Goal: Feedback & Contribution: Contribute content

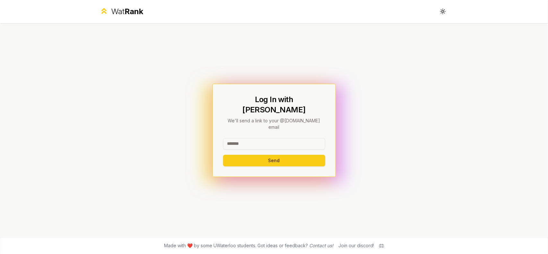
click at [248, 138] on input at bounding box center [274, 144] width 102 height 12
type input "*****"
click at [223, 155] on button "Send" at bounding box center [274, 161] width 102 height 12
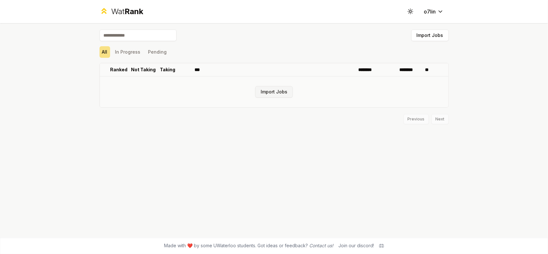
click at [269, 92] on button "Import Jobs" at bounding box center [274, 92] width 38 height 12
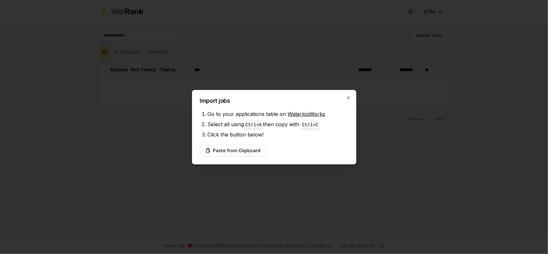
click at [258, 76] on div at bounding box center [274, 127] width 548 height 254
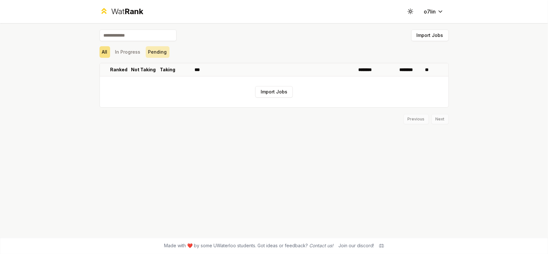
click at [151, 49] on button "Pending" at bounding box center [158, 52] width 24 height 12
click at [126, 51] on button "In Progress" at bounding box center [128, 52] width 30 height 12
click at [104, 50] on button "All" at bounding box center [105, 52] width 11 height 12
click at [126, 34] on input at bounding box center [138, 36] width 77 height 12
click at [277, 93] on button "Import Jobs" at bounding box center [274, 92] width 38 height 12
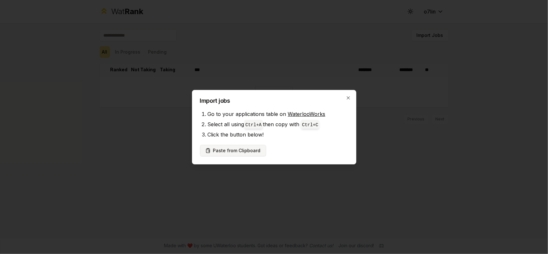
click at [244, 152] on button "Paste from Clipboard" at bounding box center [233, 151] width 66 height 12
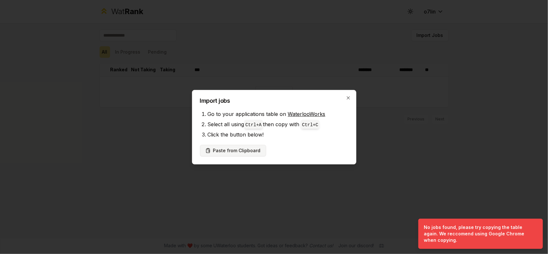
click at [244, 148] on button "Paste from Clipboard" at bounding box center [233, 151] width 66 height 12
click at [410, 137] on div at bounding box center [274, 127] width 548 height 254
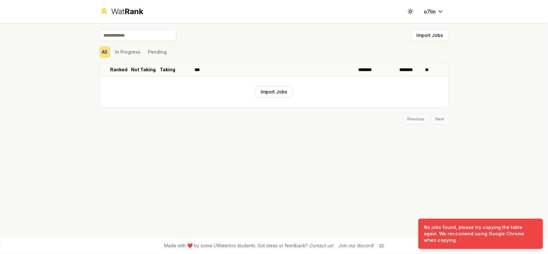
click at [134, 36] on input at bounding box center [138, 36] width 77 height 12
click at [128, 54] on button "In Progress" at bounding box center [128, 52] width 30 height 12
click at [155, 53] on button "Pending" at bounding box center [158, 52] width 24 height 12
click at [105, 55] on button "All" at bounding box center [105, 52] width 11 height 12
click at [137, 66] on p "Not Taking" at bounding box center [143, 69] width 25 height 6
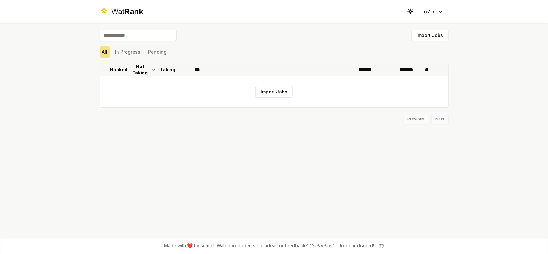
click at [133, 69] on p "Not Taking" at bounding box center [140, 69] width 19 height 13
click at [152, 70] on icon at bounding box center [153, 70] width 5 height 8
click at [117, 70] on p "Ranked" at bounding box center [118, 69] width 17 height 6
click at [137, 70] on p "Not Taking" at bounding box center [143, 69] width 25 height 6
click at [124, 70] on p "Ranked" at bounding box center [118, 69] width 17 height 6
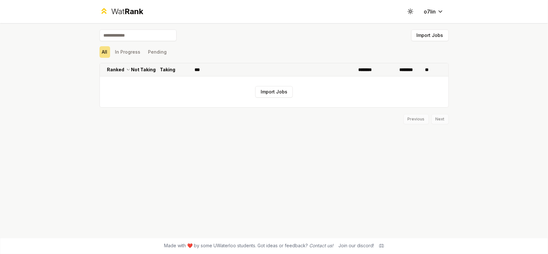
click at [124, 70] on th "Ranked" at bounding box center [119, 69] width 18 height 13
click at [124, 70] on p "Ranked" at bounding box center [118, 69] width 17 height 6
click at [124, 70] on th "Ranked" at bounding box center [119, 69] width 18 height 13
click at [151, 68] on p "Not Taking" at bounding box center [143, 69] width 25 height 6
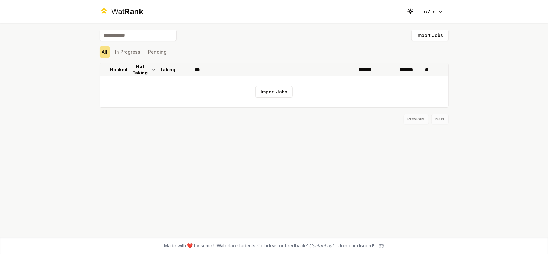
click at [151, 68] on icon at bounding box center [153, 70] width 5 height 8
click at [173, 68] on p "Taking" at bounding box center [167, 69] width 15 height 6
click at [123, 35] on input at bounding box center [138, 36] width 77 height 12
click at [441, 117] on div "Previous Next" at bounding box center [274, 116] width 349 height 17
click at [439, 11] on html "Wat Rank Toggle theme o7lin Import Jobs All In Progress Pending Ranked Not Taki…" at bounding box center [274, 127] width 548 height 254
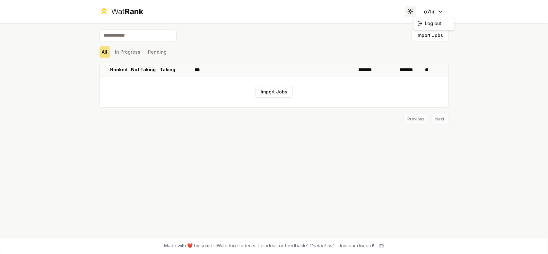
click at [414, 11] on html "Wat Rank Toggle theme o7lin Import Jobs All In Progress Pending Ranked Not Taki…" at bounding box center [274, 127] width 548 height 254
click at [411, 12] on circle at bounding box center [410, 12] width 2 height 2
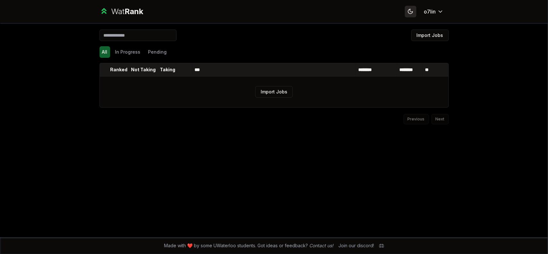
click at [412, 11] on icon at bounding box center [410, 11] width 6 height 6
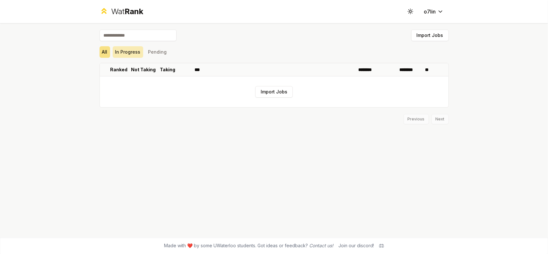
click at [132, 50] on button "In Progress" at bounding box center [128, 52] width 30 height 12
click at [157, 50] on button "Pending" at bounding box center [158, 52] width 24 height 12
click at [117, 51] on button "In Progress" at bounding box center [128, 52] width 30 height 12
click at [104, 49] on button "All" at bounding box center [105, 52] width 11 height 12
click at [275, 90] on button "Import Jobs" at bounding box center [274, 92] width 38 height 12
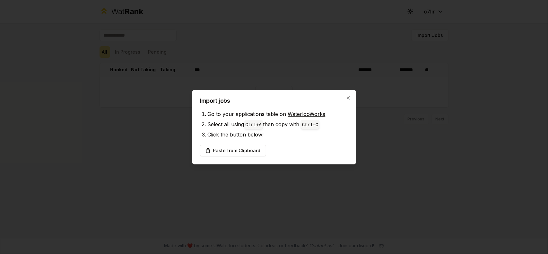
click at [305, 112] on link "WaterlooWorks" at bounding box center [307, 114] width 38 height 6
click at [238, 152] on button "Paste from Clipboard" at bounding box center [233, 151] width 66 height 12
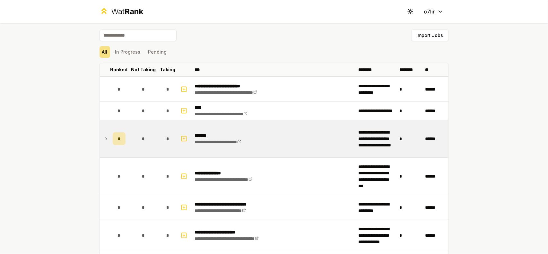
click at [110, 138] on td "*" at bounding box center [119, 138] width 18 height 37
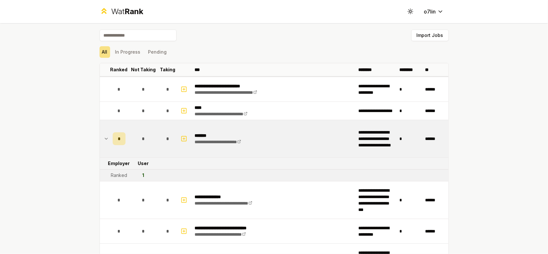
click at [110, 138] on td "*" at bounding box center [119, 138] width 18 height 37
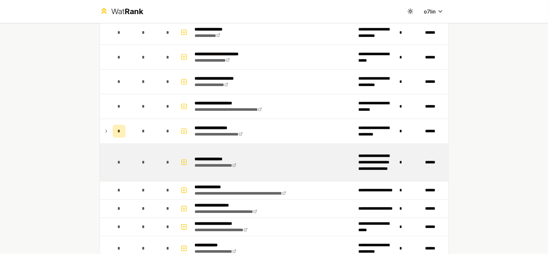
scroll to position [756, 0]
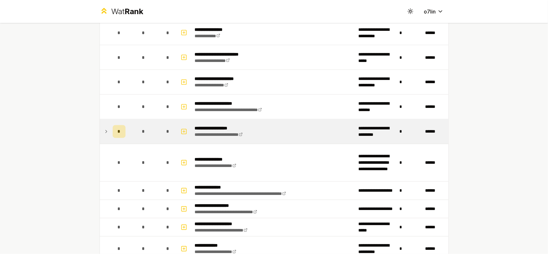
click at [110, 130] on td "*" at bounding box center [119, 131] width 18 height 24
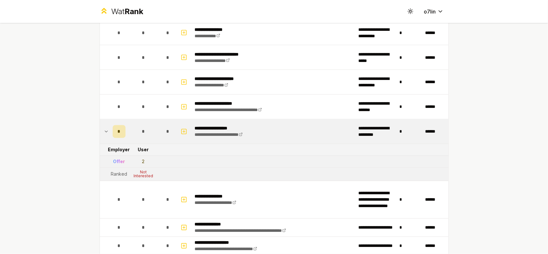
click at [110, 131] on td "*" at bounding box center [119, 131] width 18 height 24
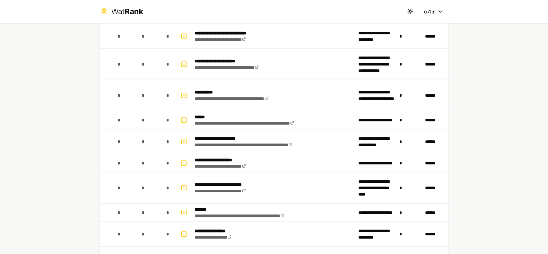
scroll to position [0, 0]
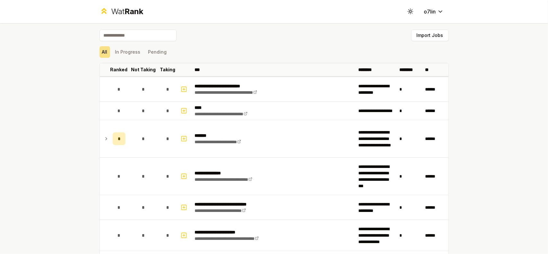
click at [126, 37] on input at bounding box center [138, 36] width 77 height 12
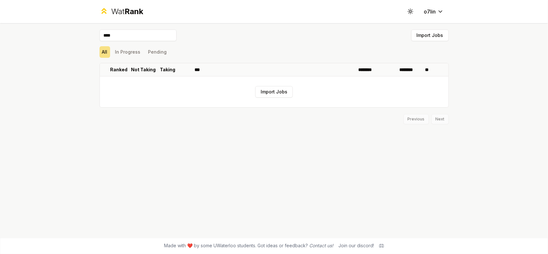
type input "****"
click at [281, 91] on button "Import Jobs" at bounding box center [274, 92] width 38 height 12
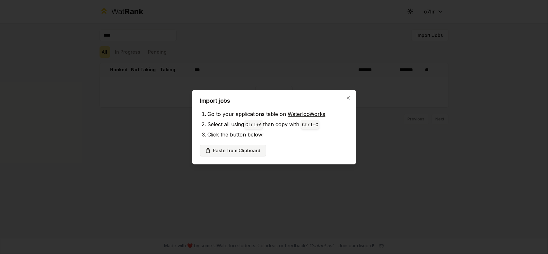
click at [246, 150] on button "Paste from Clipboard" at bounding box center [233, 151] width 66 height 12
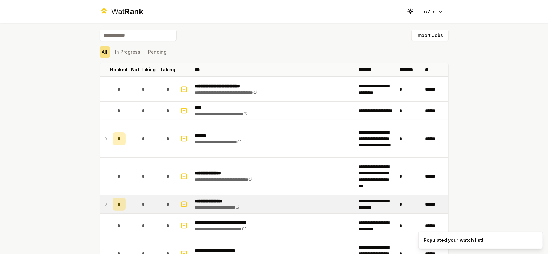
click at [105, 203] on icon at bounding box center [106, 204] width 5 height 8
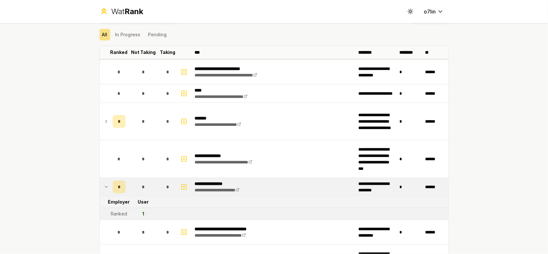
scroll to position [43, 0]
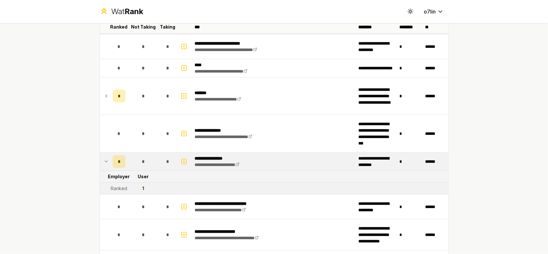
click at [111, 187] on div "Ranked" at bounding box center [119, 188] width 16 height 6
click at [138, 187] on td "1" at bounding box center [143, 189] width 31 height 12
click at [138, 178] on td "User" at bounding box center [143, 177] width 31 height 12
click at [143, 185] on div "1" at bounding box center [144, 188] width 2 height 6
click at [143, 187] on td "1" at bounding box center [143, 189] width 31 height 12
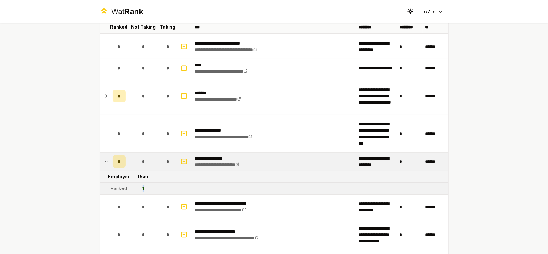
click at [143, 188] on td "1" at bounding box center [143, 189] width 31 height 12
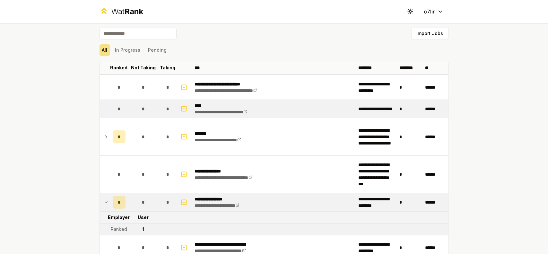
scroll to position [0, 0]
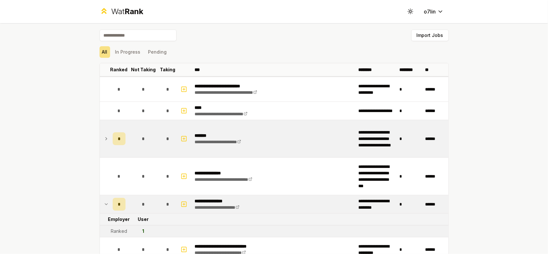
click at [107, 137] on td at bounding box center [105, 138] width 10 height 37
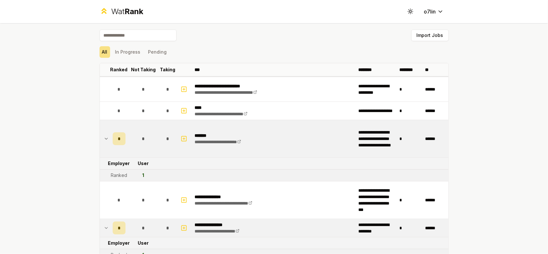
click at [229, 46] on div "All In Progress Pending" at bounding box center [274, 52] width 349 height 12
click at [434, 10] on html "**********" at bounding box center [274, 127] width 548 height 254
click at [309, 45] on html "**********" at bounding box center [274, 127] width 548 height 254
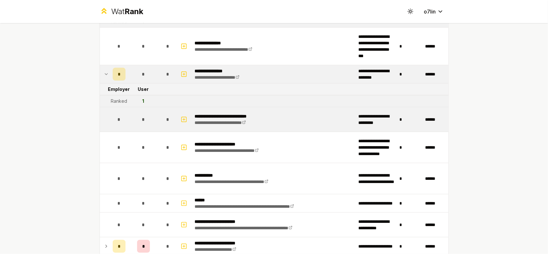
scroll to position [257, 0]
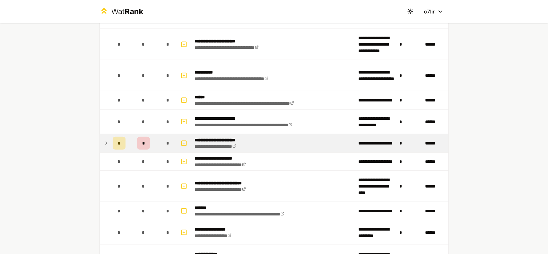
click at [110, 144] on td "*" at bounding box center [119, 143] width 18 height 18
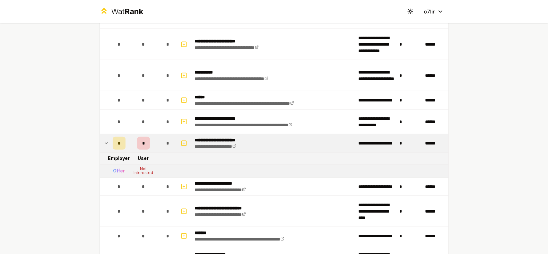
click at [105, 143] on icon at bounding box center [106, 143] width 5 height 8
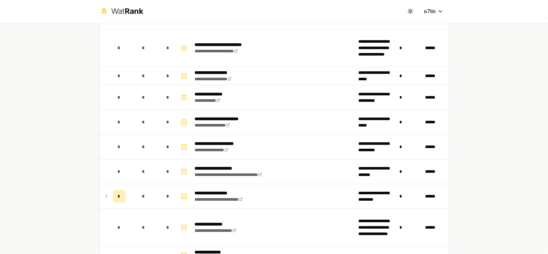
scroll to position [813, 0]
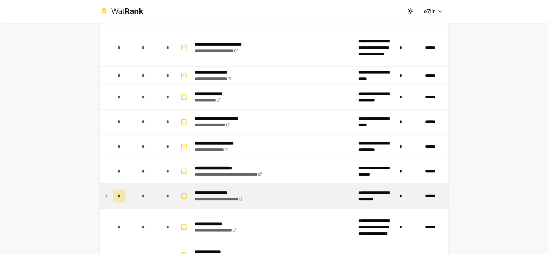
click at [104, 192] on icon at bounding box center [106, 196] width 5 height 8
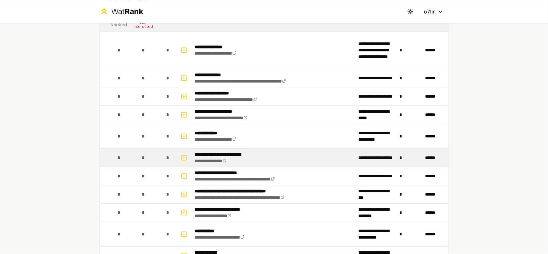
scroll to position [1146, 0]
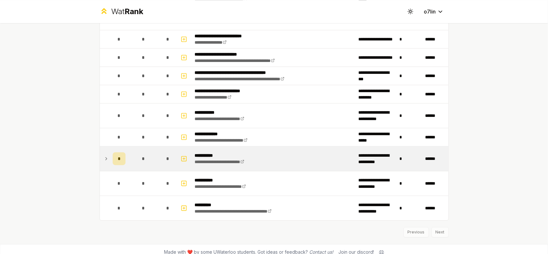
click at [110, 153] on td "*" at bounding box center [119, 158] width 18 height 24
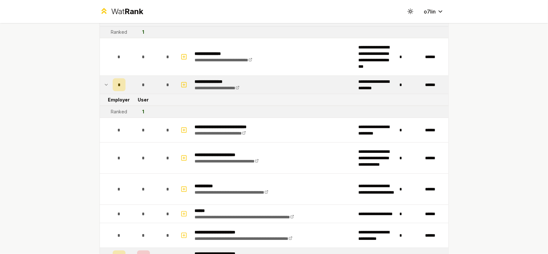
scroll to position [0, 0]
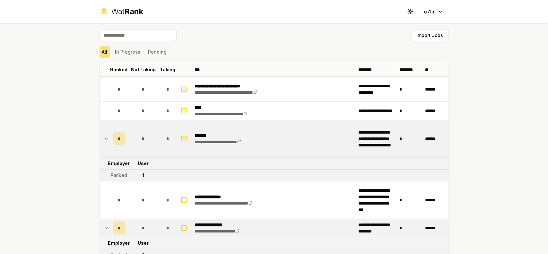
click at [126, 36] on input at bounding box center [138, 36] width 77 height 12
click at [426, 31] on button "Import Jobs" at bounding box center [430, 36] width 38 height 12
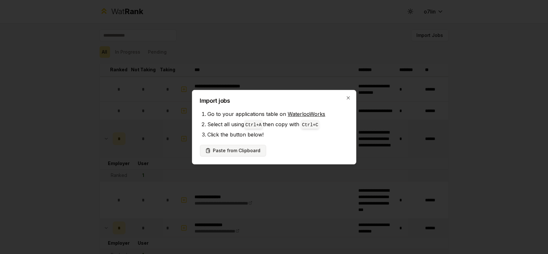
click at [243, 149] on button "Paste from Clipboard" at bounding box center [233, 151] width 66 height 12
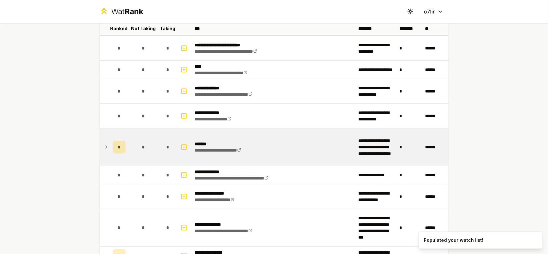
scroll to position [43, 0]
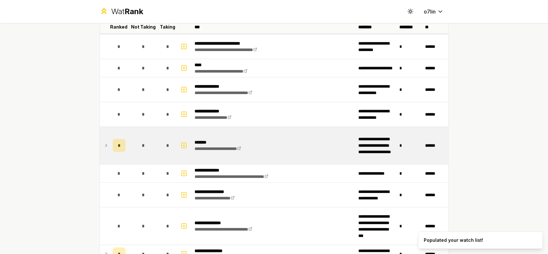
click at [107, 145] on td at bounding box center [105, 145] width 10 height 37
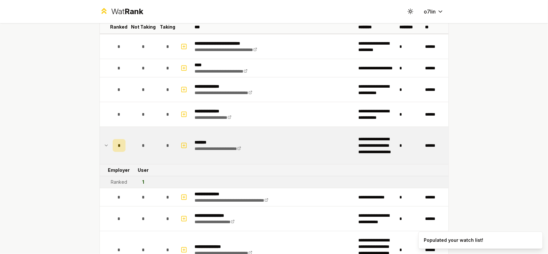
click at [107, 145] on td at bounding box center [105, 145] width 10 height 37
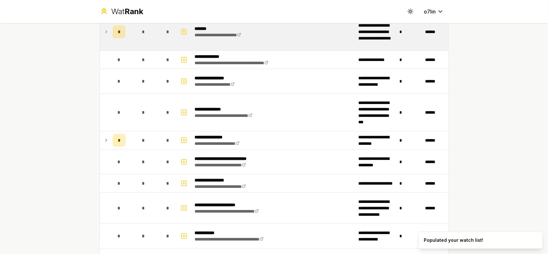
scroll to position [171, 0]
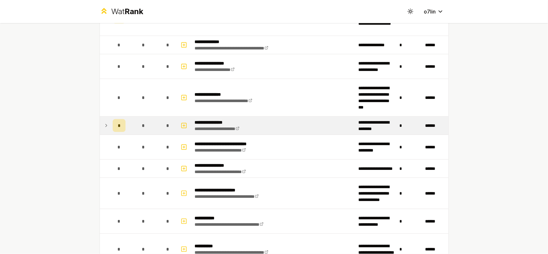
click at [106, 126] on icon at bounding box center [106, 126] width 5 height 8
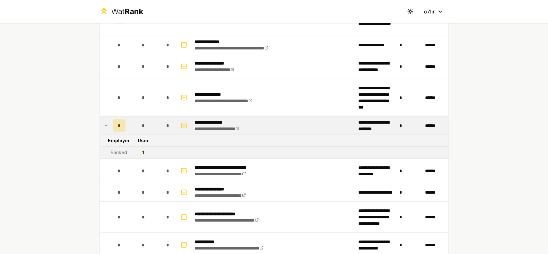
click at [106, 126] on icon at bounding box center [106, 126] width 5 height 8
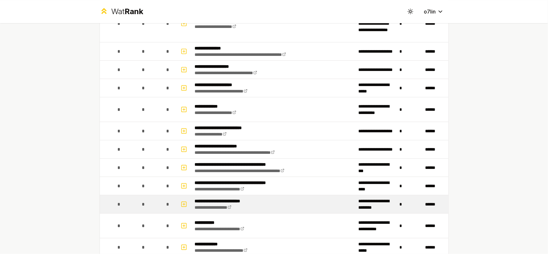
scroll to position [1198, 0]
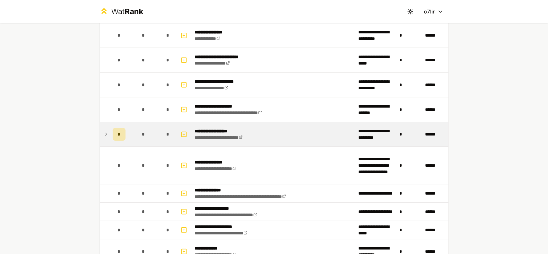
click at [104, 130] on icon at bounding box center [106, 134] width 5 height 8
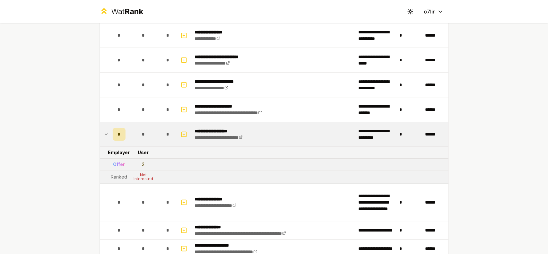
click at [104, 130] on icon at bounding box center [106, 134] width 5 height 8
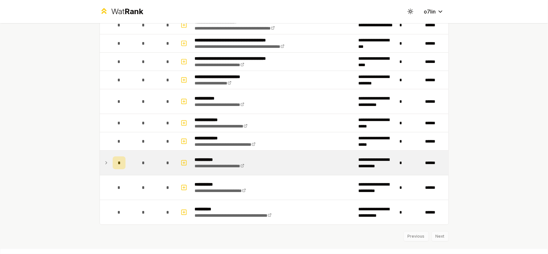
scroll to position [1468, 0]
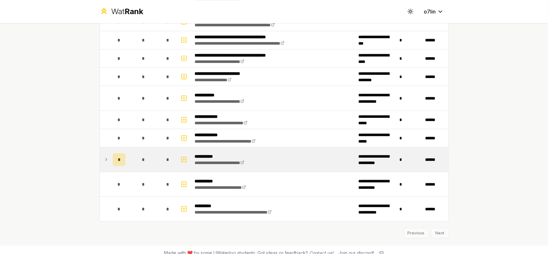
click at [104, 156] on icon at bounding box center [106, 160] width 5 height 8
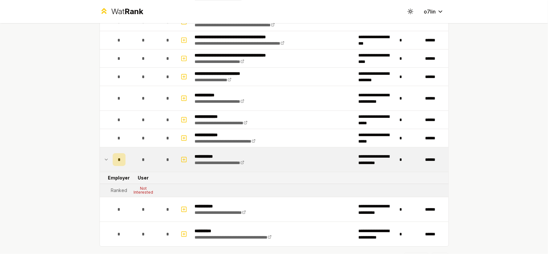
click at [107, 154] on td at bounding box center [105, 159] width 10 height 24
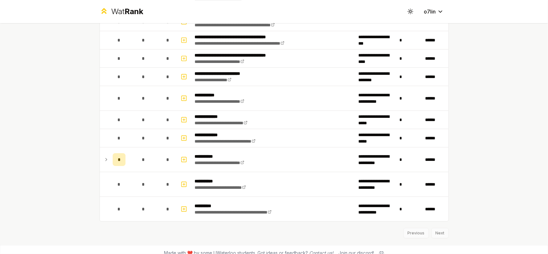
click at [438, 226] on div "Previous Next" at bounding box center [274, 229] width 349 height 17
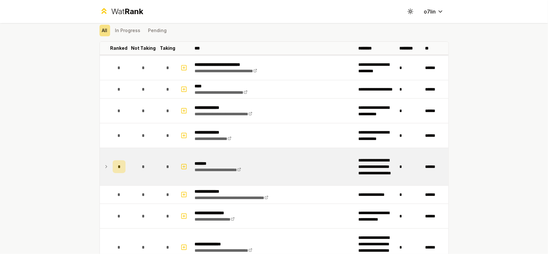
scroll to position [0, 0]
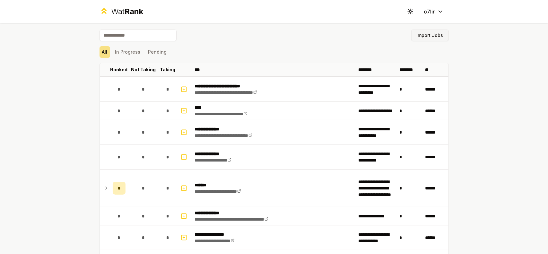
click at [422, 38] on button "Import Jobs" at bounding box center [430, 36] width 38 height 12
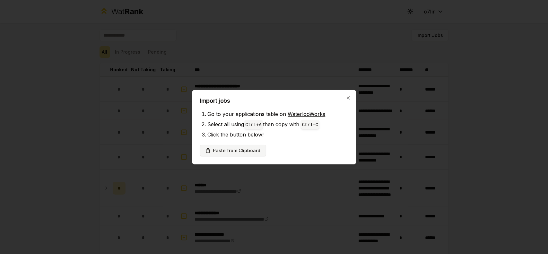
click at [250, 150] on button "Paste from Clipboard" at bounding box center [233, 151] width 66 height 12
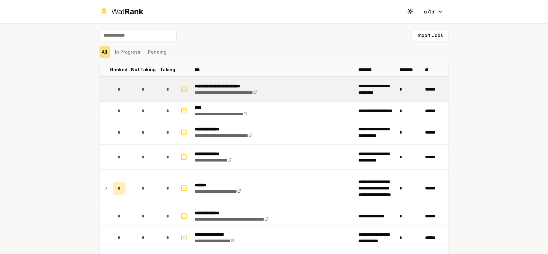
drag, startPoint x: 262, startPoint y: 91, endPoint x: 282, endPoint y: 83, distance: 21.3
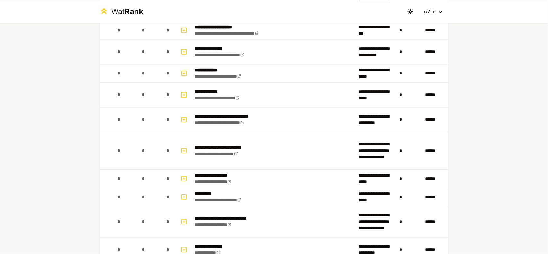
scroll to position [1468, 0]
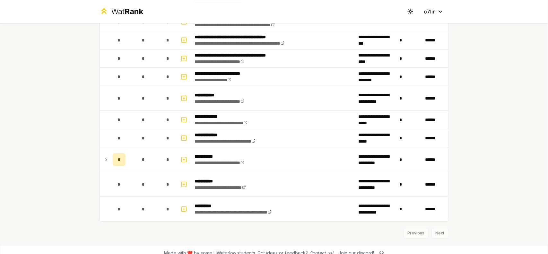
click at [418, 228] on div "Previous Next" at bounding box center [274, 229] width 349 height 17
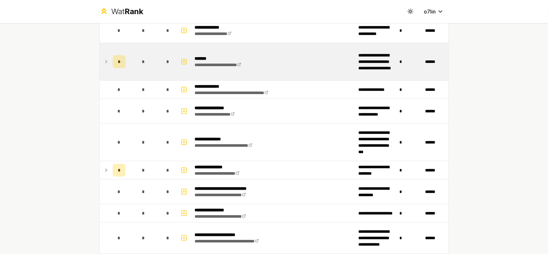
scroll to position [0, 0]
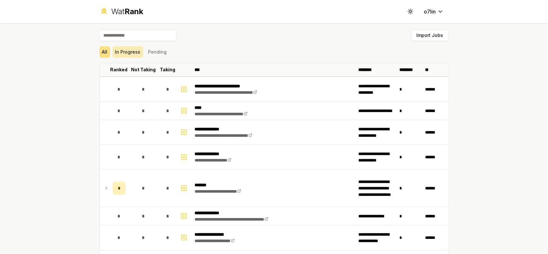
click at [133, 51] on button "In Progress" at bounding box center [128, 52] width 30 height 12
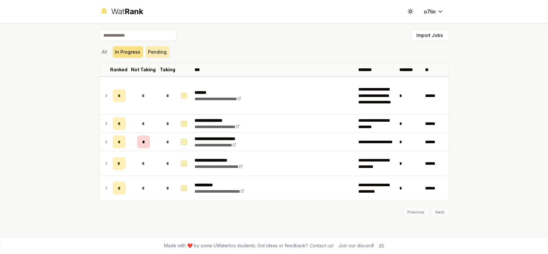
click at [159, 56] on button "Pending" at bounding box center [158, 52] width 24 height 12
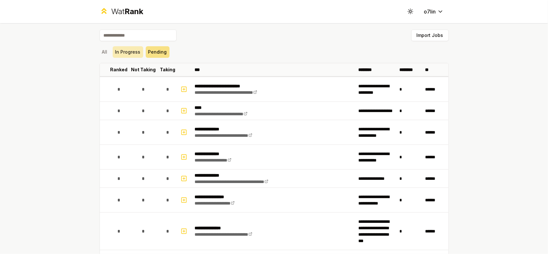
click at [131, 55] on button "In Progress" at bounding box center [128, 52] width 30 height 12
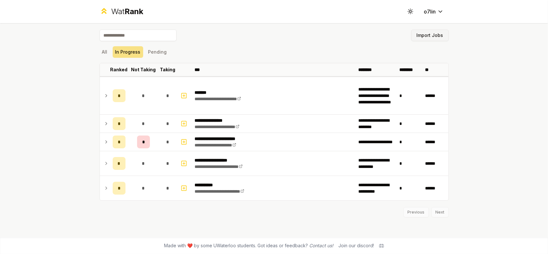
click at [431, 39] on button "Import Jobs" at bounding box center [430, 36] width 38 height 12
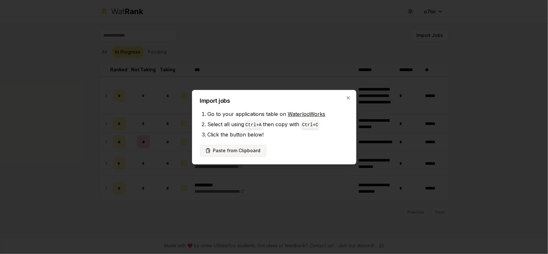
click at [236, 151] on button "Paste from Clipboard" at bounding box center [233, 151] width 66 height 12
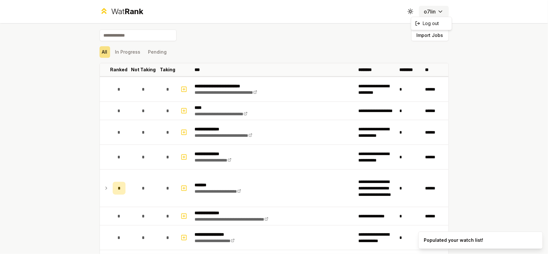
click at [433, 13] on html "**********" at bounding box center [274, 127] width 548 height 254
click at [465, 11] on html "**********" at bounding box center [274, 127] width 548 height 254
click at [423, 31] on button "Import Jobs" at bounding box center [430, 36] width 38 height 12
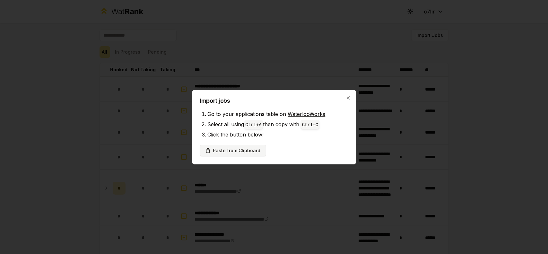
click at [236, 149] on button "Paste from Clipboard" at bounding box center [233, 151] width 66 height 12
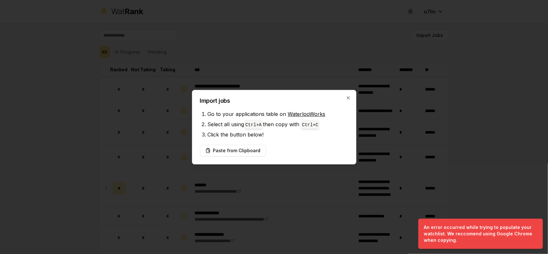
click at [406, 149] on div at bounding box center [274, 127] width 548 height 254
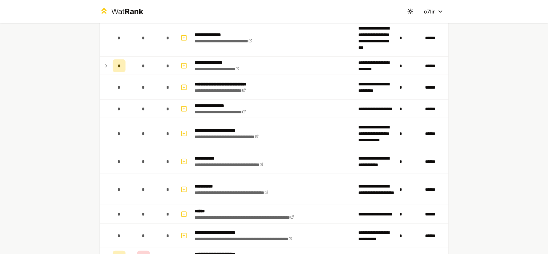
scroll to position [440, 0]
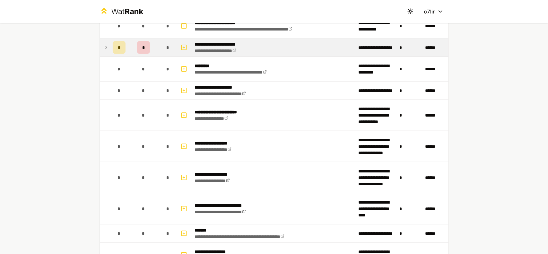
click at [104, 47] on icon at bounding box center [106, 48] width 5 height 8
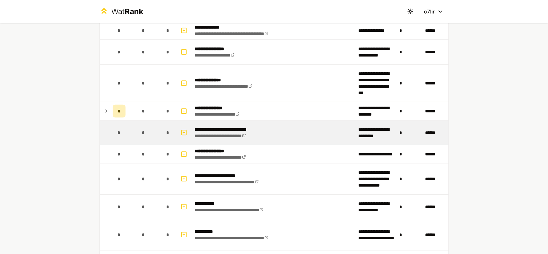
scroll to position [184, 0]
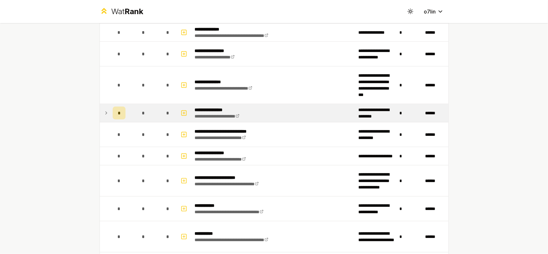
click at [103, 108] on td at bounding box center [105, 113] width 10 height 18
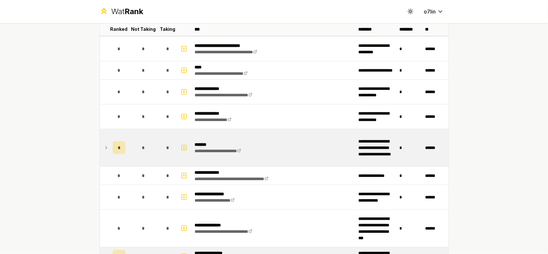
scroll to position [43, 0]
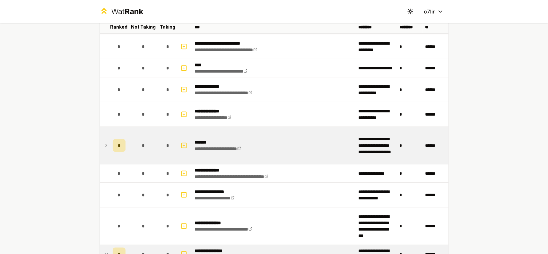
click at [105, 143] on icon at bounding box center [106, 146] width 5 height 8
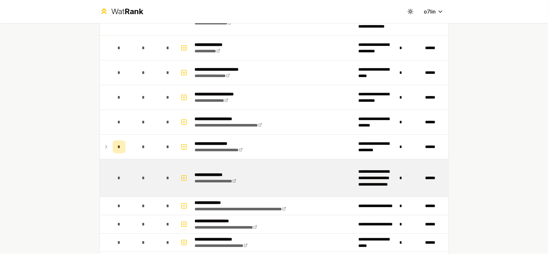
scroll to position [1284, 0]
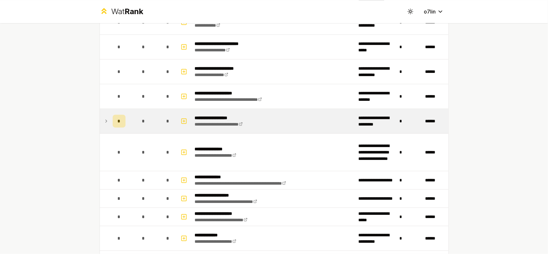
click at [113, 116] on div "*" at bounding box center [119, 121] width 13 height 13
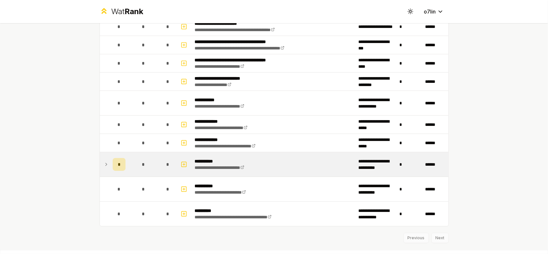
scroll to position [1576, 0]
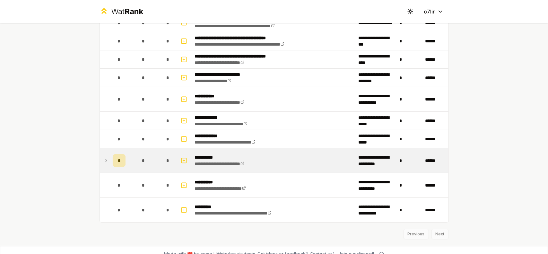
click at [110, 149] on td "*" at bounding box center [119, 160] width 18 height 24
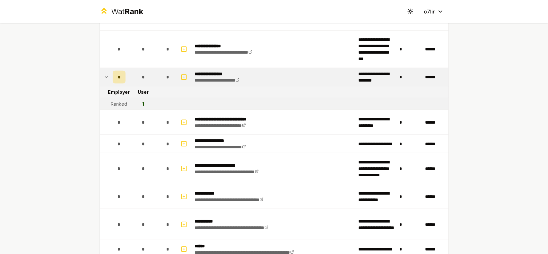
scroll to position [146, 0]
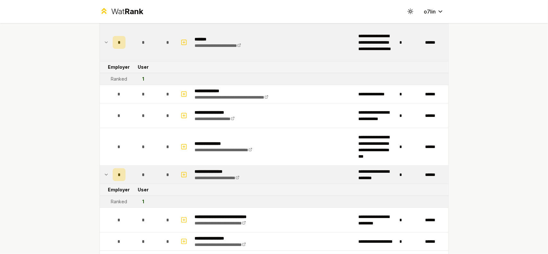
click at [105, 172] on icon at bounding box center [106, 175] width 5 height 8
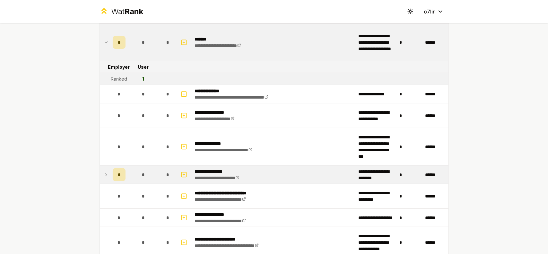
click at [105, 172] on icon at bounding box center [106, 175] width 5 height 8
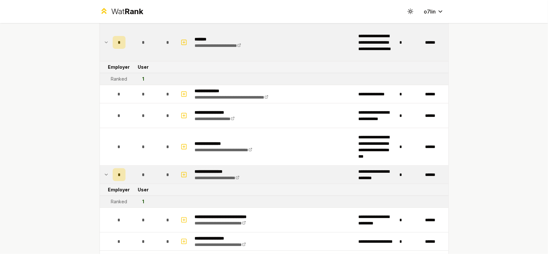
click at [105, 45] on icon at bounding box center [106, 43] width 5 height 8
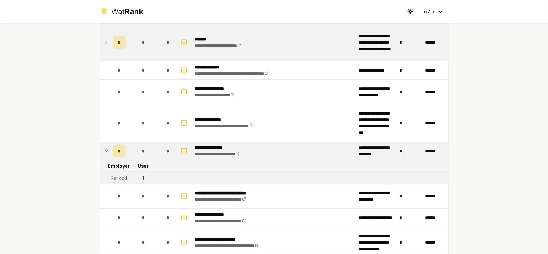
click at [104, 46] on td at bounding box center [105, 42] width 10 height 37
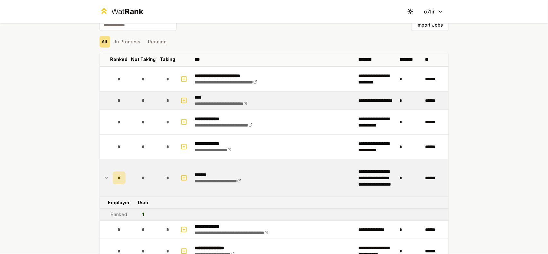
scroll to position [0, 0]
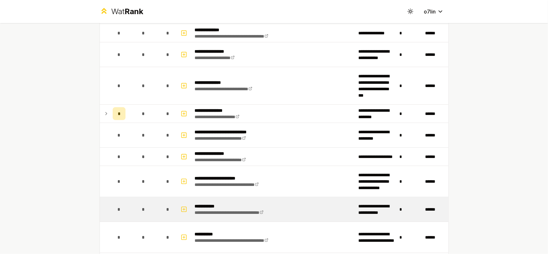
scroll to position [214, 0]
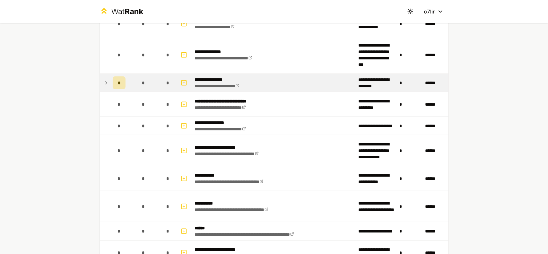
click at [120, 86] on div "*" at bounding box center [119, 82] width 13 height 13
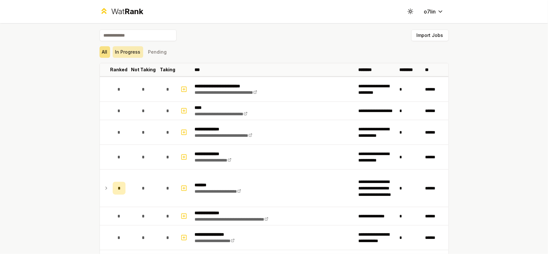
click at [134, 52] on button "In Progress" at bounding box center [128, 52] width 30 height 12
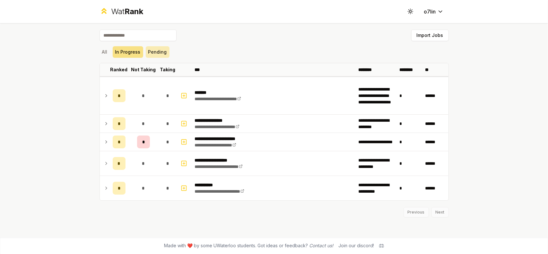
click at [158, 49] on button "Pending" at bounding box center [158, 52] width 24 height 12
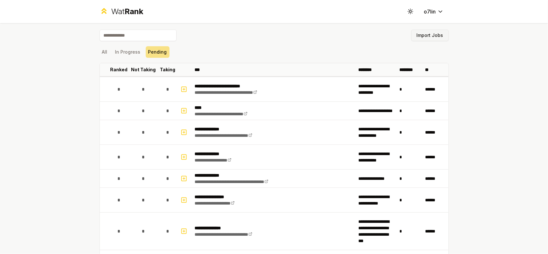
click at [427, 35] on button "Import Jobs" at bounding box center [430, 36] width 38 height 12
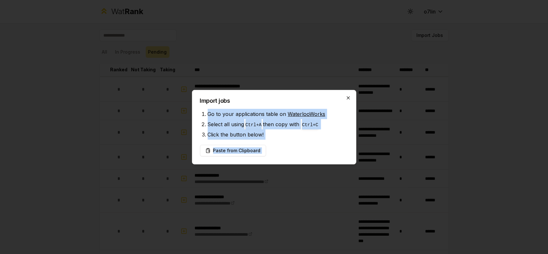
click at [351, 97] on div "Import jobs Go to your applications table on WaterlooWorks Select all using Ctr…" at bounding box center [274, 127] width 164 height 74
click at [348, 99] on icon "button" at bounding box center [348, 97] width 5 height 5
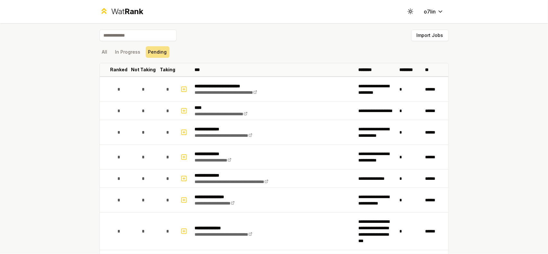
click at [430, 19] on div "Wat Rank Toggle theme o7lin" at bounding box center [274, 11] width 370 height 23
click at [435, 13] on html "**********" at bounding box center [274, 127] width 548 height 254
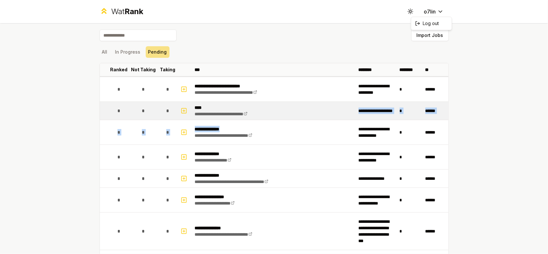
click at [302, 118] on html "**********" at bounding box center [274, 127] width 548 height 254
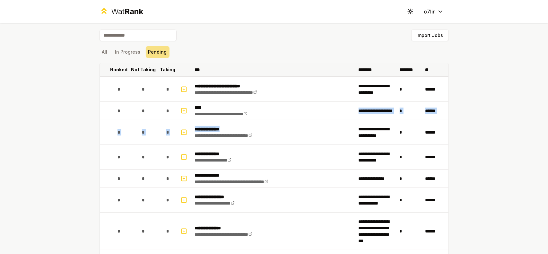
click at [169, 72] on p "Taking" at bounding box center [167, 69] width 15 height 6
click at [166, 70] on p "Taking" at bounding box center [164, 69] width 15 height 6
click at [162, 47] on button "Pending" at bounding box center [158, 52] width 24 height 12
click at [158, 48] on button "Pending" at bounding box center [158, 52] width 24 height 12
click at [120, 51] on button "In Progress" at bounding box center [128, 52] width 30 height 12
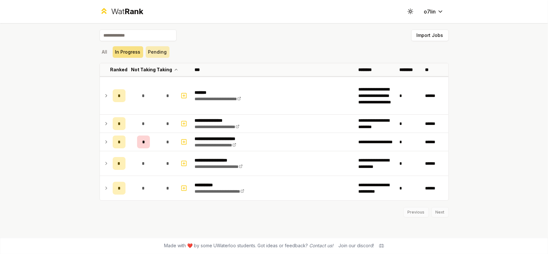
click at [159, 51] on button "Pending" at bounding box center [158, 52] width 24 height 12
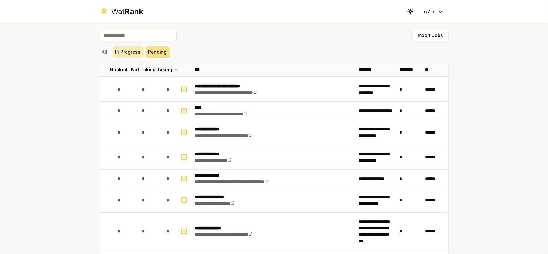
click at [135, 51] on button "In Progress" at bounding box center [128, 52] width 30 height 12
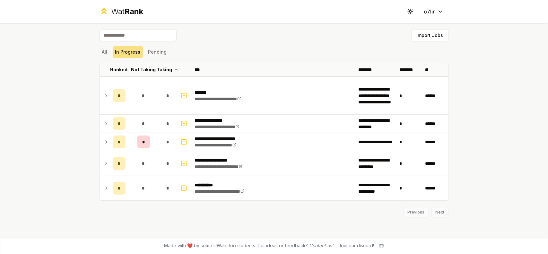
click at [99, 51] on div "**********" at bounding box center [274, 130] width 370 height 214
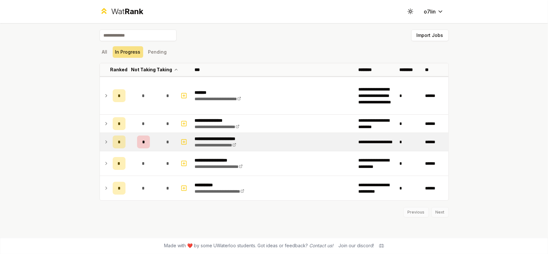
click at [105, 141] on icon at bounding box center [106, 142] width 5 height 8
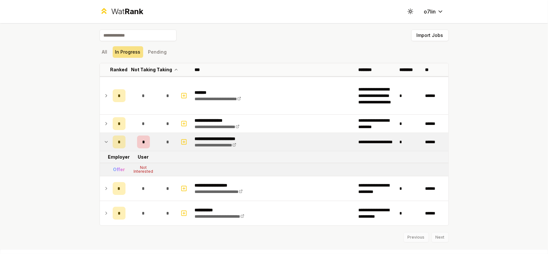
click at [106, 141] on td at bounding box center [105, 142] width 10 height 18
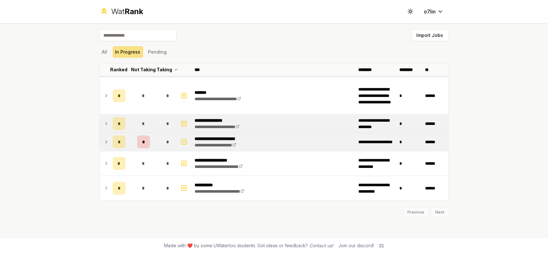
click at [107, 120] on icon at bounding box center [106, 124] width 5 height 8
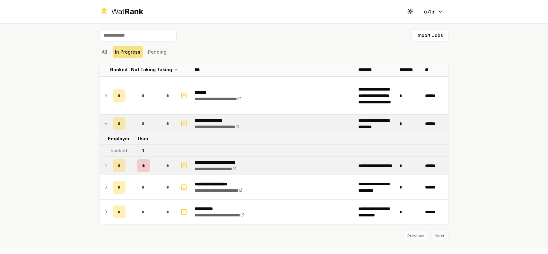
drag, startPoint x: 107, startPoint y: 120, endPoint x: 110, endPoint y: 131, distance: 11.2
click at [110, 120] on td "*" at bounding box center [119, 124] width 18 height 18
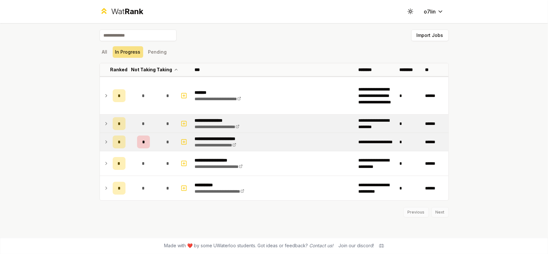
click at [109, 127] on td at bounding box center [105, 124] width 10 height 18
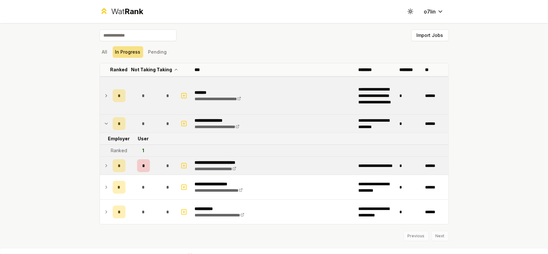
click at [104, 97] on icon at bounding box center [106, 96] width 5 height 8
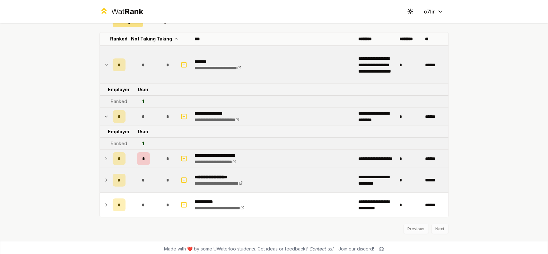
scroll to position [33, 0]
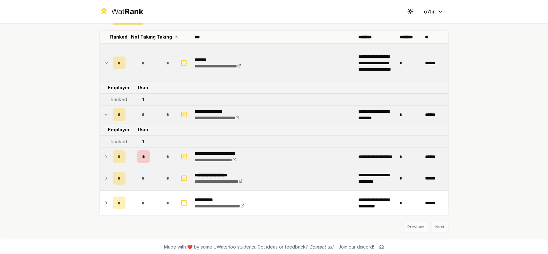
click at [105, 182] on td at bounding box center [105, 178] width 10 height 24
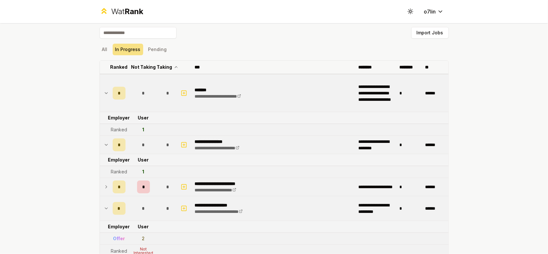
scroll to position [0, 0]
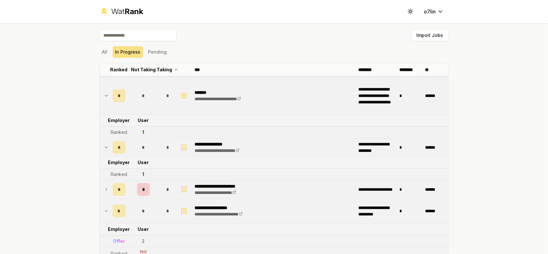
click at [140, 37] on input at bounding box center [138, 36] width 77 height 12
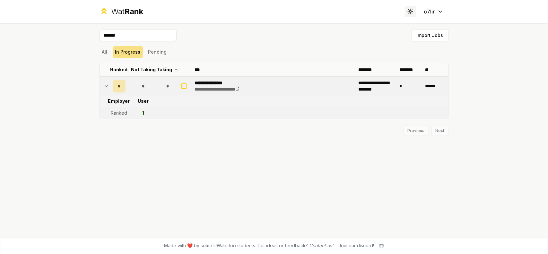
click at [410, 13] on icon at bounding box center [410, 11] width 6 height 6
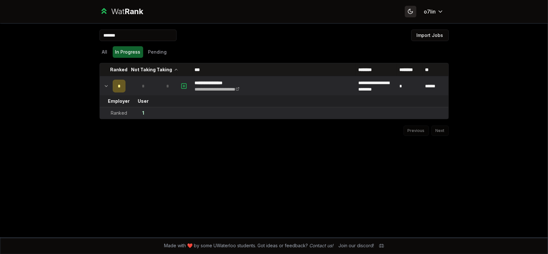
click at [410, 13] on icon at bounding box center [410, 11] width 6 height 6
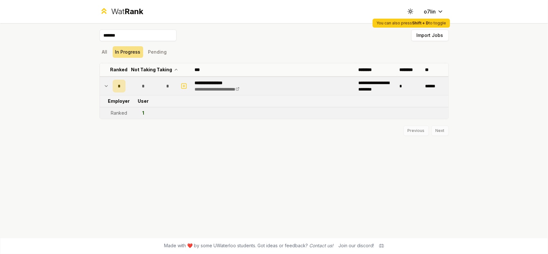
drag, startPoint x: 126, startPoint y: 33, endPoint x: 50, endPoint y: 33, distance: 76.4
click at [56, 33] on div "**********" at bounding box center [274, 127] width 548 height 254
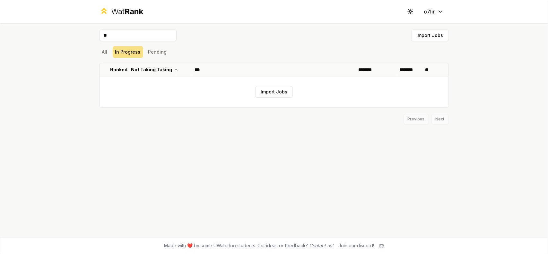
type input "*"
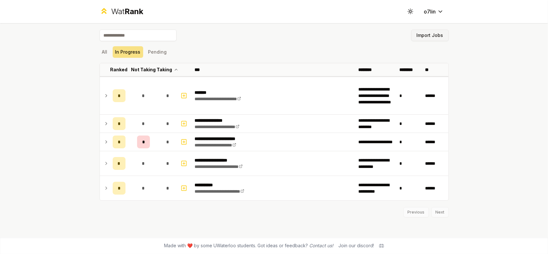
click at [427, 39] on button "Import Jobs" at bounding box center [430, 36] width 38 height 12
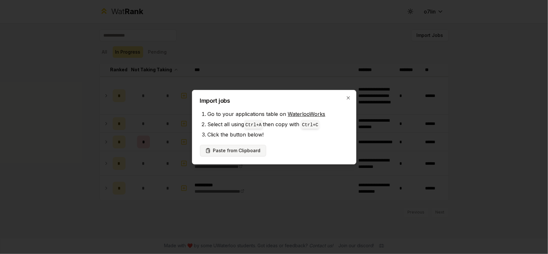
click at [240, 147] on button "Paste from Clipboard" at bounding box center [233, 151] width 66 height 12
click at [232, 154] on button "Paste from Clipboard" at bounding box center [233, 151] width 66 height 12
click at [229, 151] on button "Paste from Clipboard" at bounding box center [233, 151] width 66 height 12
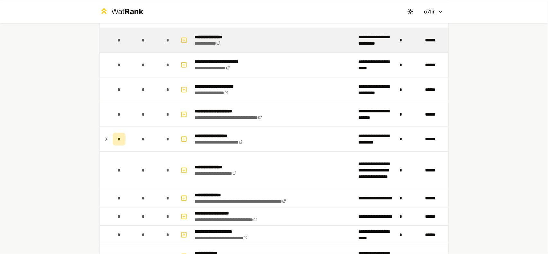
scroll to position [1211, 0]
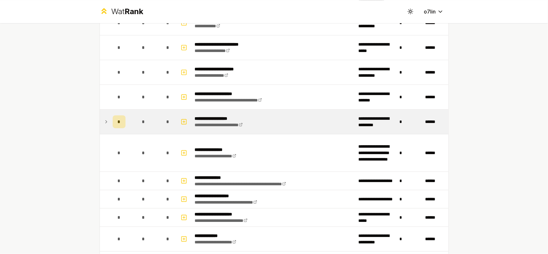
click at [100, 114] on td at bounding box center [105, 121] width 10 height 24
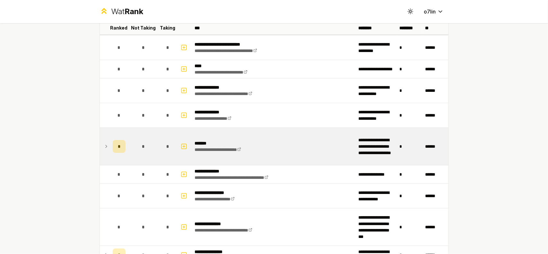
scroll to position [43, 0]
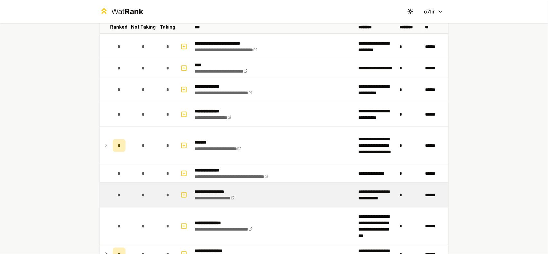
click at [153, 197] on td "*" at bounding box center [143, 195] width 31 height 24
click at [142, 196] on span "*" at bounding box center [143, 195] width 3 height 6
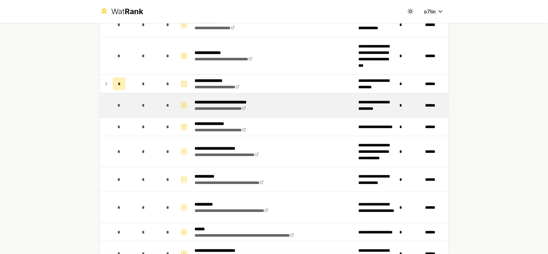
scroll to position [214, 0]
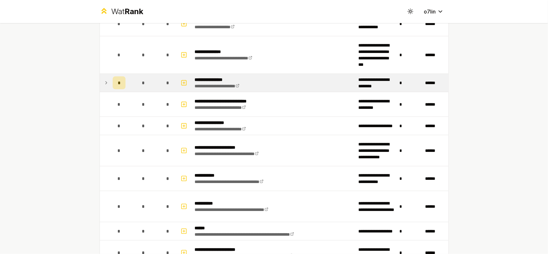
click at [107, 82] on td at bounding box center [105, 83] width 10 height 18
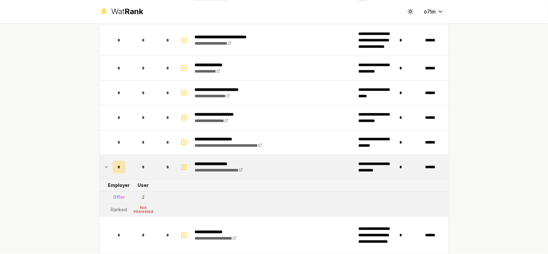
scroll to position [1198, 0]
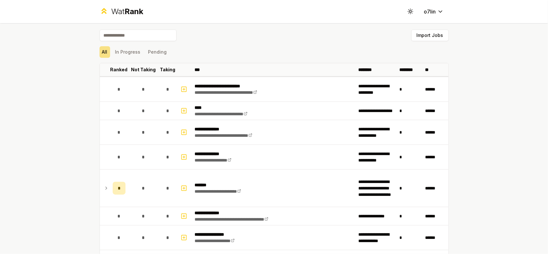
click at [143, 38] on input at bounding box center [138, 36] width 77 height 12
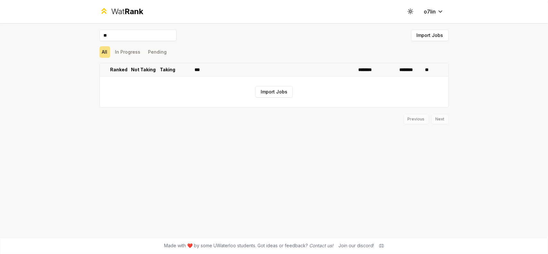
type input "*"
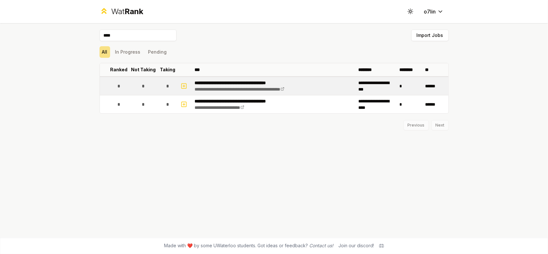
type input "****"
click at [365, 82] on td "**********" at bounding box center [376, 86] width 41 height 18
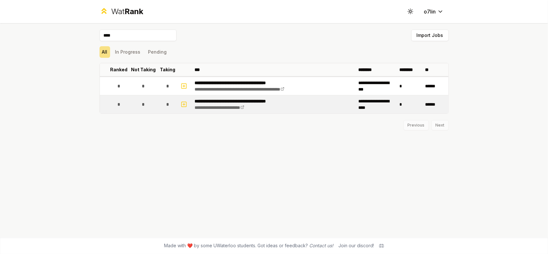
click at [280, 100] on p "**********" at bounding box center [248, 101] width 107 height 6
click at [184, 104] on icon "button" at bounding box center [184, 104] width 0 height 2
select select
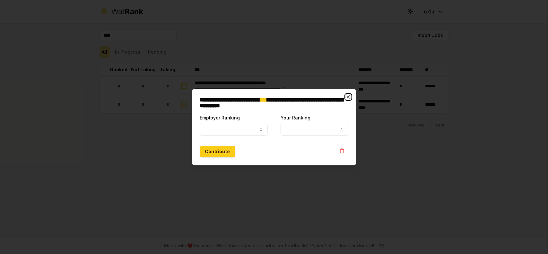
click at [349, 95] on icon "button" at bounding box center [348, 96] width 5 height 5
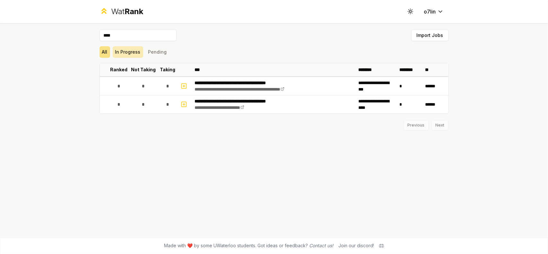
click at [120, 51] on button "In Progress" at bounding box center [128, 52] width 30 height 12
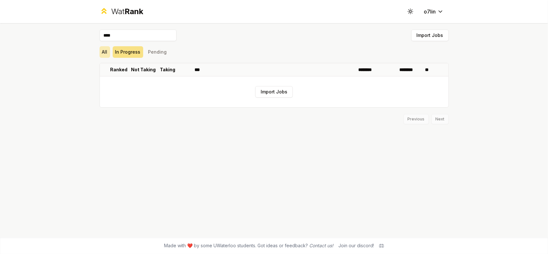
click at [108, 52] on button "All" at bounding box center [105, 52] width 11 height 12
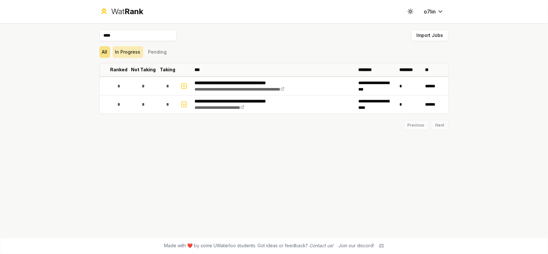
click at [132, 50] on button "In Progress" at bounding box center [128, 52] width 30 height 12
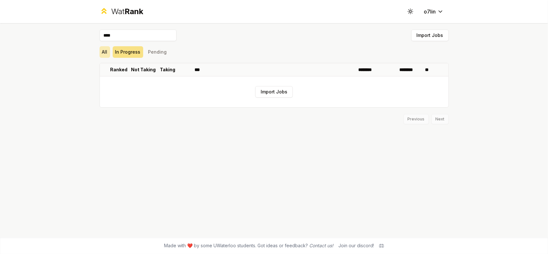
click at [105, 52] on button "All" at bounding box center [105, 52] width 11 height 12
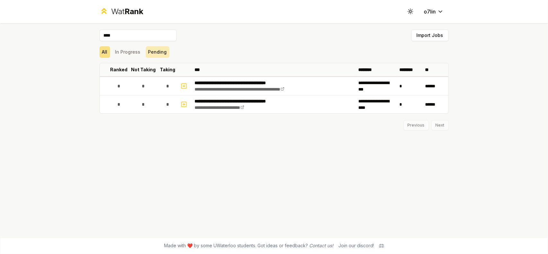
click at [144, 52] on div "All In Progress Pending" at bounding box center [274, 52] width 349 height 12
click at [146, 51] on button "Pending" at bounding box center [158, 52] width 24 height 12
drag, startPoint x: 126, startPoint y: 36, endPoint x: 67, endPoint y: 27, distance: 59.6
click at [70, 28] on div "**********" at bounding box center [274, 127] width 548 height 254
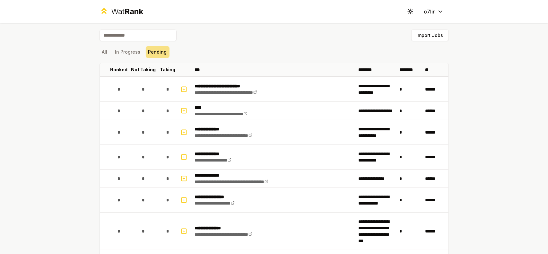
click at [170, 56] on div "All In Progress Pending" at bounding box center [274, 52] width 349 height 17
click at [157, 57] on button "Pending" at bounding box center [158, 52] width 24 height 12
click at [131, 55] on button "In Progress" at bounding box center [128, 52] width 30 height 12
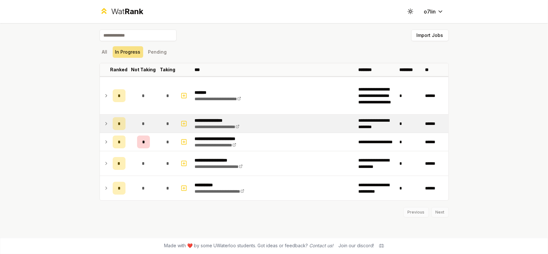
click at [103, 122] on td at bounding box center [105, 124] width 10 height 18
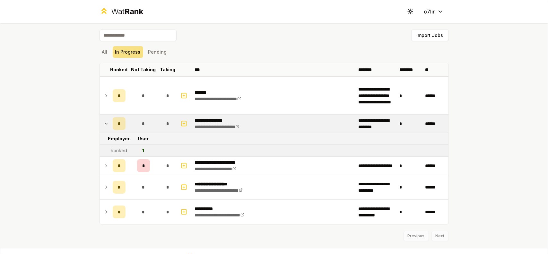
click at [125, 150] on td "Ranked" at bounding box center [119, 151] width 18 height 12
click at [104, 125] on icon at bounding box center [106, 124] width 5 height 8
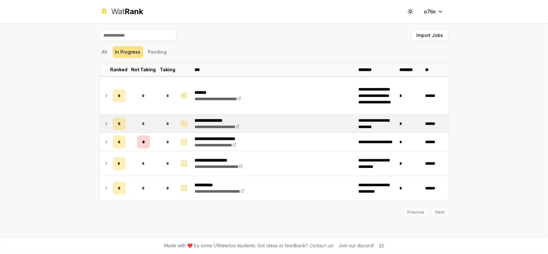
click at [106, 123] on icon at bounding box center [106, 124] width 5 height 8
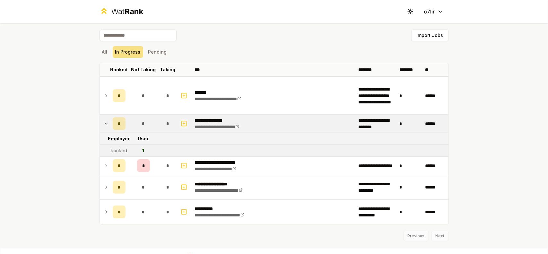
click at [182, 122] on icon "button" at bounding box center [184, 124] width 6 height 8
select select
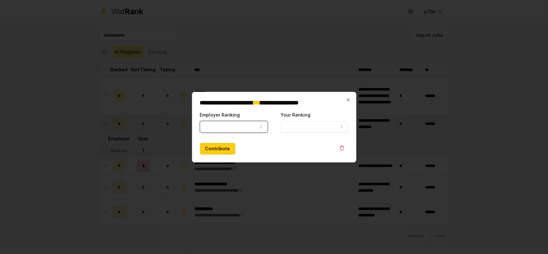
click at [247, 125] on button "Employer Ranking" at bounding box center [234, 127] width 68 height 12
click at [250, 127] on button "Employer Ranking" at bounding box center [234, 127] width 68 height 12
click at [260, 127] on icon "button" at bounding box center [260, 126] width 5 height 5
select select "*****"
click at [321, 124] on button "Your Ranking" at bounding box center [315, 127] width 68 height 12
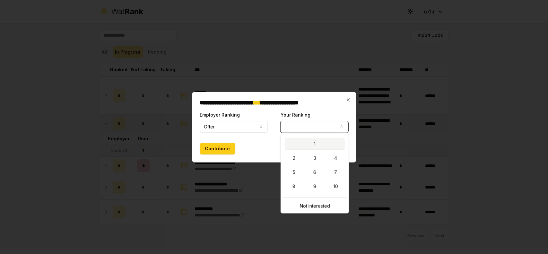
select select "*"
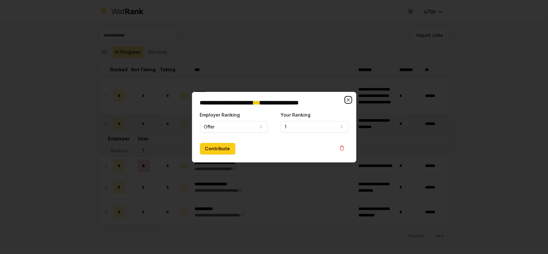
click at [349, 99] on icon "button" at bounding box center [348, 99] width 3 height 3
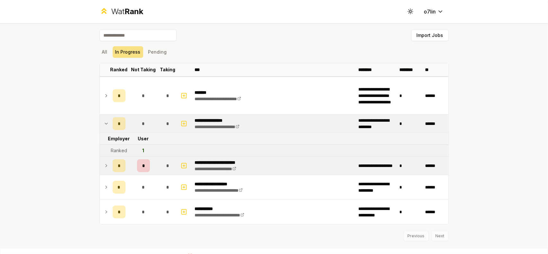
click at [104, 163] on icon at bounding box center [106, 166] width 5 height 8
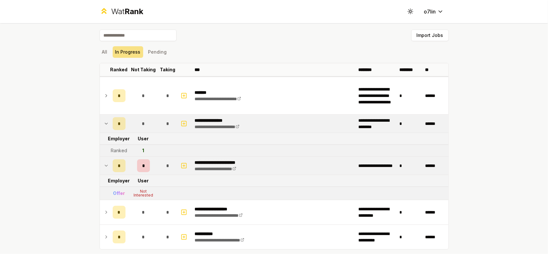
click at [101, 124] on td at bounding box center [105, 124] width 10 height 18
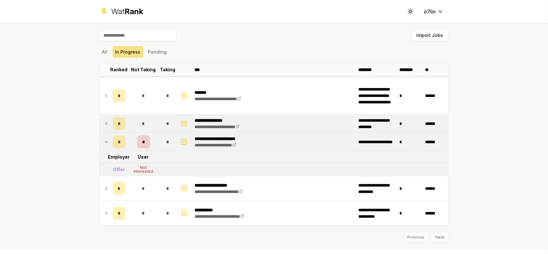
click at [105, 126] on icon at bounding box center [106, 124] width 5 height 8
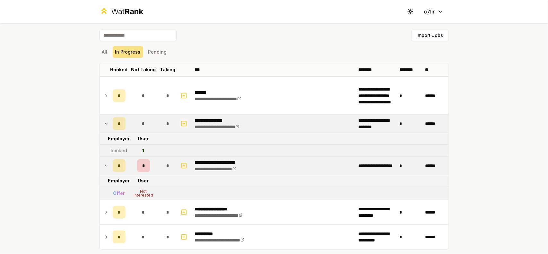
click at [181, 121] on icon "button" at bounding box center [184, 124] width 6 height 8
select select
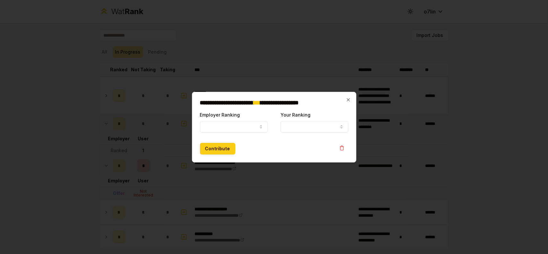
click at [221, 119] on div "Employer Ranking ***** ******" at bounding box center [234, 122] width 68 height 22
click at [218, 124] on button "Employer Ranking" at bounding box center [234, 127] width 68 height 12
click at [308, 149] on div "Contribute" at bounding box center [274, 149] width 149 height 12
click at [349, 99] on icon "button" at bounding box center [348, 99] width 5 height 5
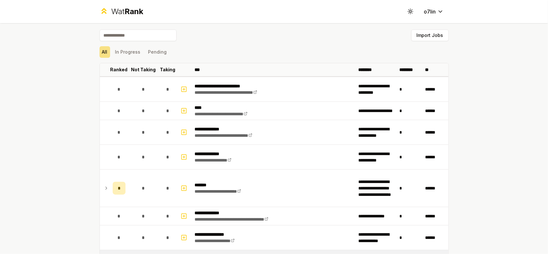
scroll to position [128, 0]
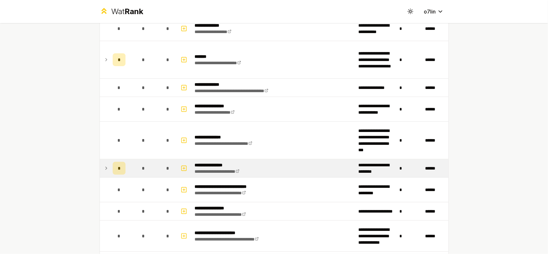
click at [132, 165] on td "*" at bounding box center [143, 168] width 31 height 18
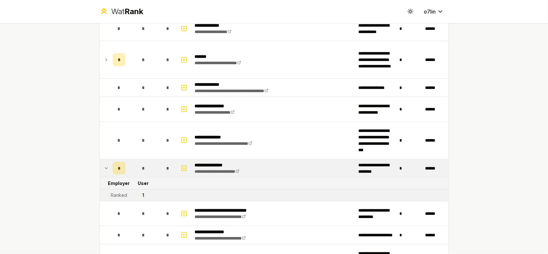
click at [105, 167] on icon at bounding box center [106, 168] width 5 height 8
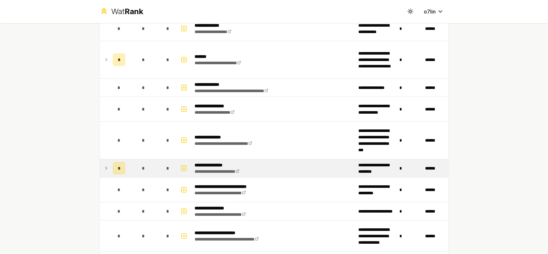
click at [113, 167] on div "*" at bounding box center [119, 168] width 13 height 13
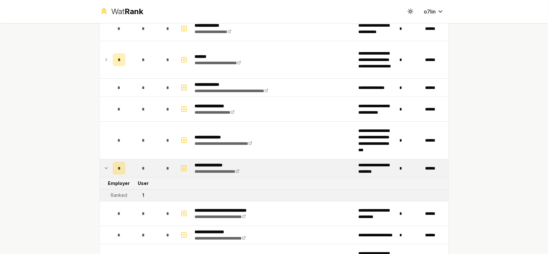
click at [123, 195] on div "Ranked" at bounding box center [119, 195] width 16 height 6
click at [132, 194] on td "1" at bounding box center [143, 195] width 31 height 12
click at [144, 194] on td "1" at bounding box center [143, 195] width 31 height 12
click at [143, 194] on div "1" at bounding box center [144, 195] width 2 height 6
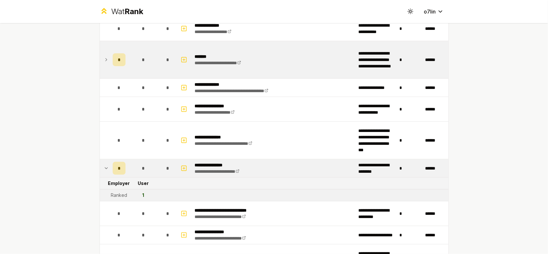
click at [110, 60] on td "*" at bounding box center [119, 59] width 18 height 37
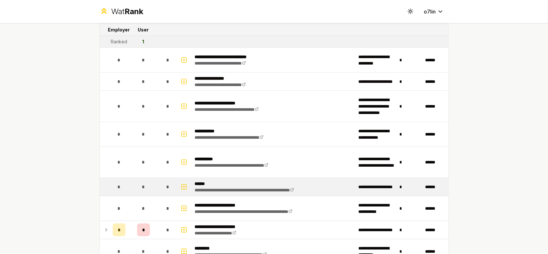
scroll to position [342, 0]
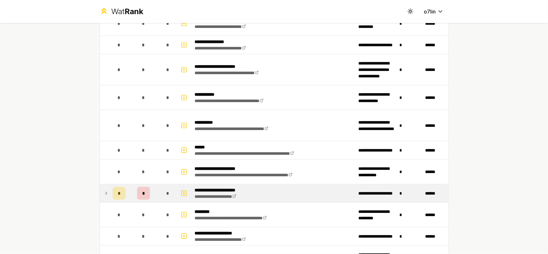
click at [128, 191] on td "*" at bounding box center [143, 193] width 31 height 18
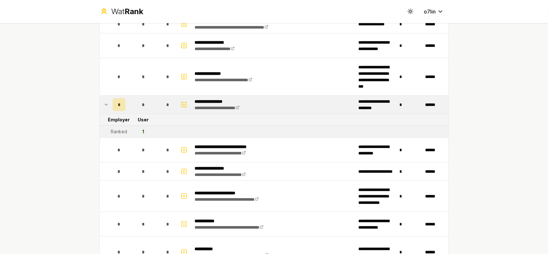
scroll to position [214, 0]
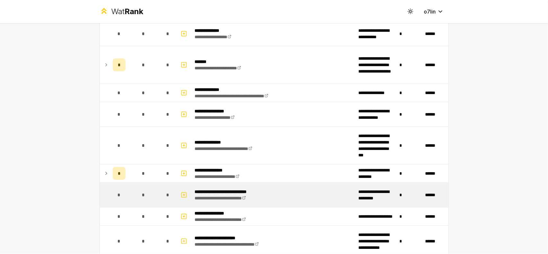
scroll to position [128, 0]
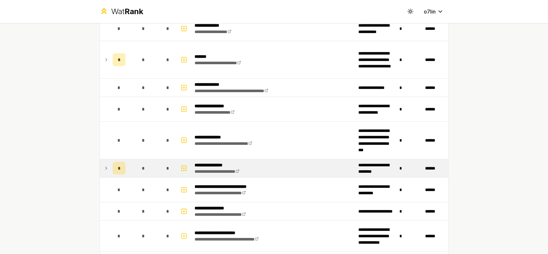
click at [144, 169] on div "*" at bounding box center [143, 168] width 13 height 13
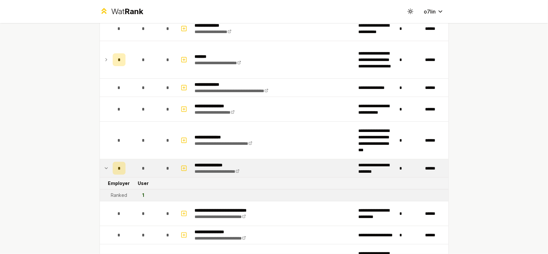
click at [104, 167] on icon at bounding box center [106, 168] width 5 height 8
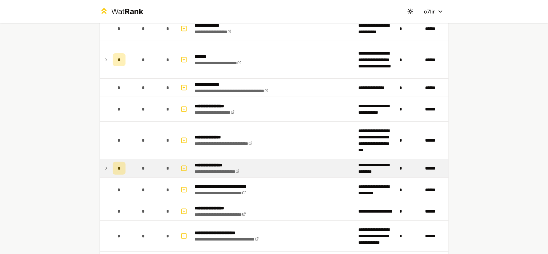
click at [106, 169] on icon at bounding box center [106, 168] width 5 height 8
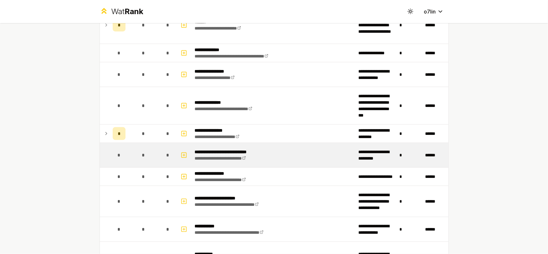
scroll to position [171, 0]
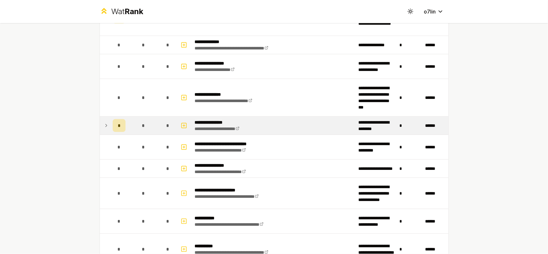
click at [120, 127] on div "*" at bounding box center [119, 125] width 13 height 13
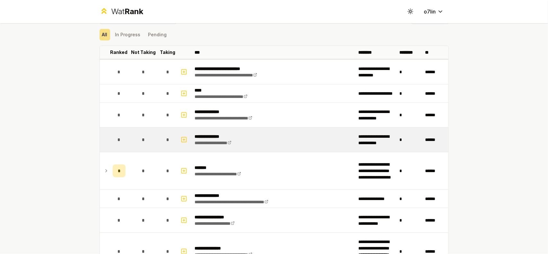
scroll to position [85, 0]
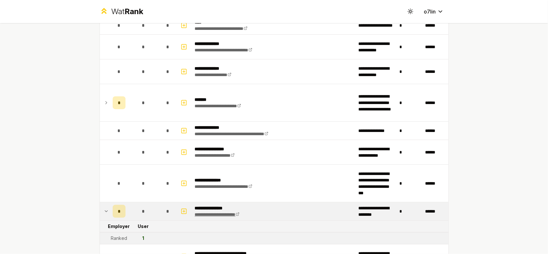
click at [236, 213] on link "**********" at bounding box center [217, 214] width 45 height 4
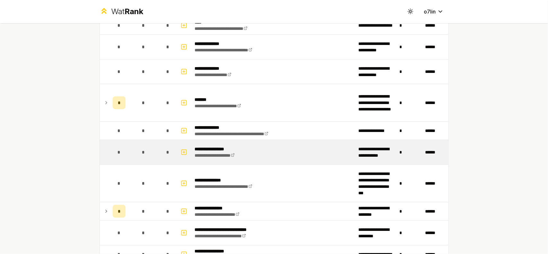
click at [265, 163] on td "**********" at bounding box center [274, 152] width 164 height 24
click at [207, 154] on link "**********" at bounding box center [215, 155] width 40 height 4
click at [181, 150] on icon "button" at bounding box center [184, 152] width 6 height 8
select select
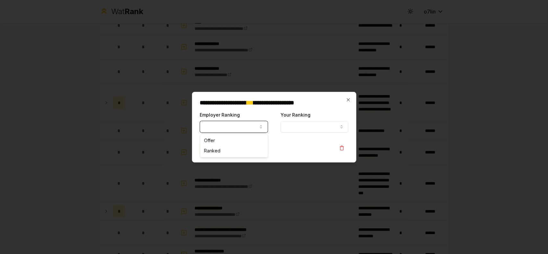
click at [244, 124] on button "Employer Ranking" at bounding box center [234, 127] width 68 height 12
select select "******"
click at [291, 132] on button "Your Ranking" at bounding box center [315, 127] width 68 height 12
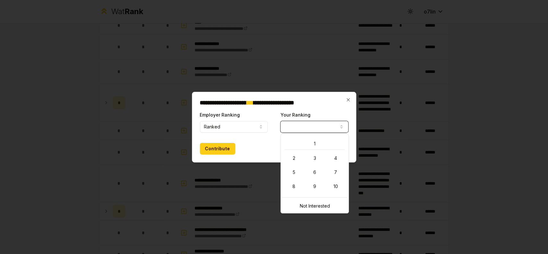
select select "**********"
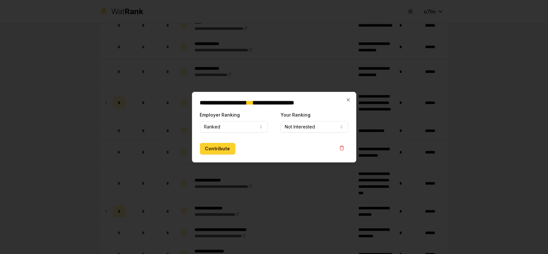
click at [211, 150] on button "Contribute" at bounding box center [217, 149] width 35 height 12
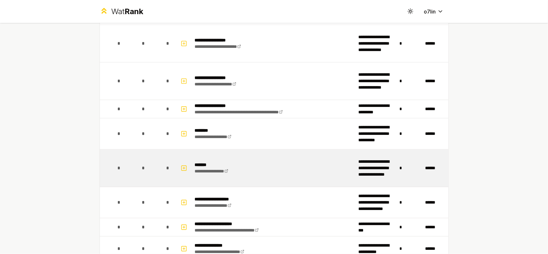
scroll to position [813, 0]
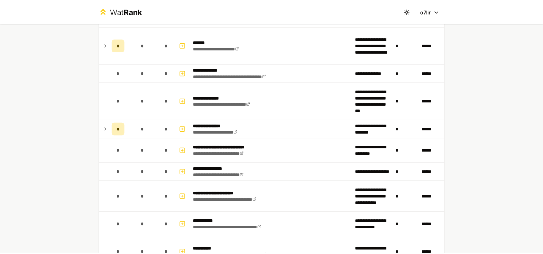
scroll to position [171, 0]
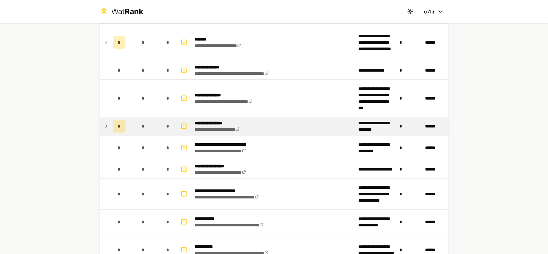
click at [213, 120] on p "**********" at bounding box center [225, 123] width 60 height 6
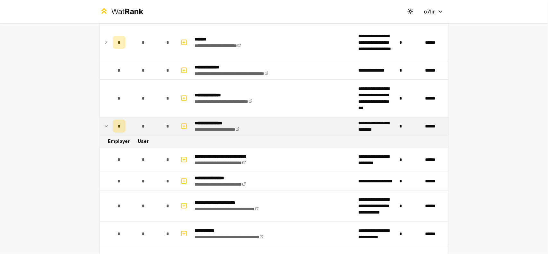
click at [107, 128] on td at bounding box center [105, 126] width 10 height 18
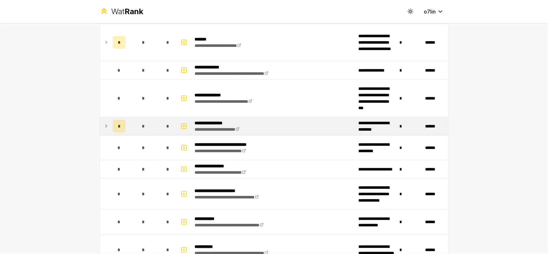
click at [106, 128] on td at bounding box center [105, 126] width 10 height 18
